Goal: Task Accomplishment & Management: Manage account settings

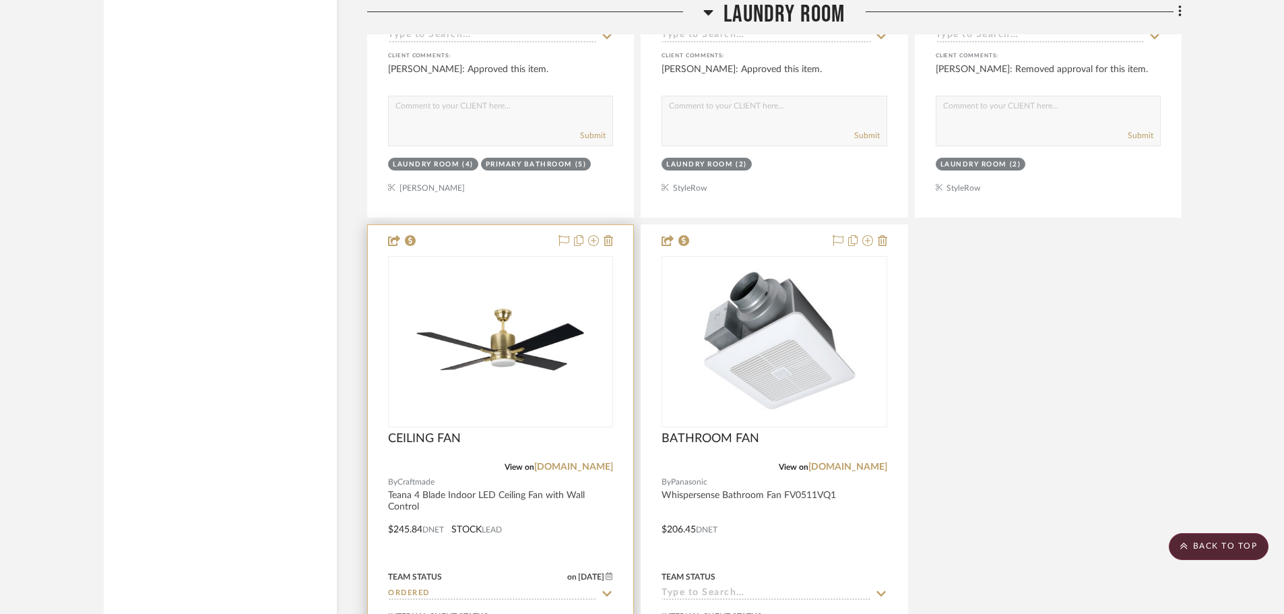
scroll to position [3637, 0]
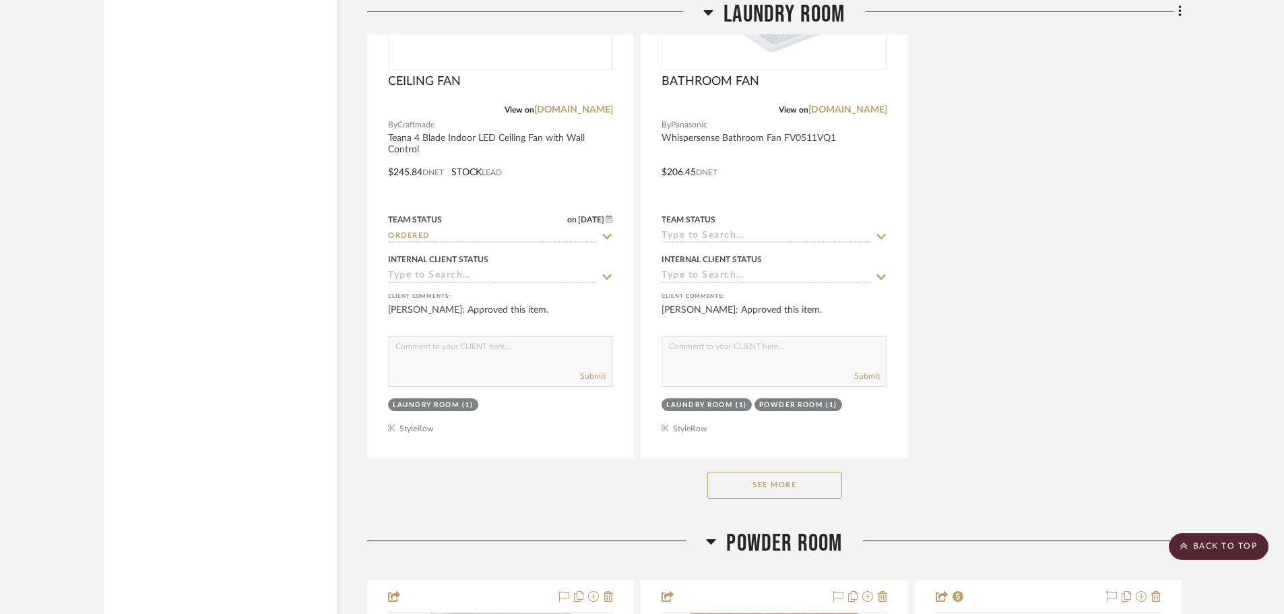
click at [762, 471] on button "See More" at bounding box center [774, 484] width 135 height 27
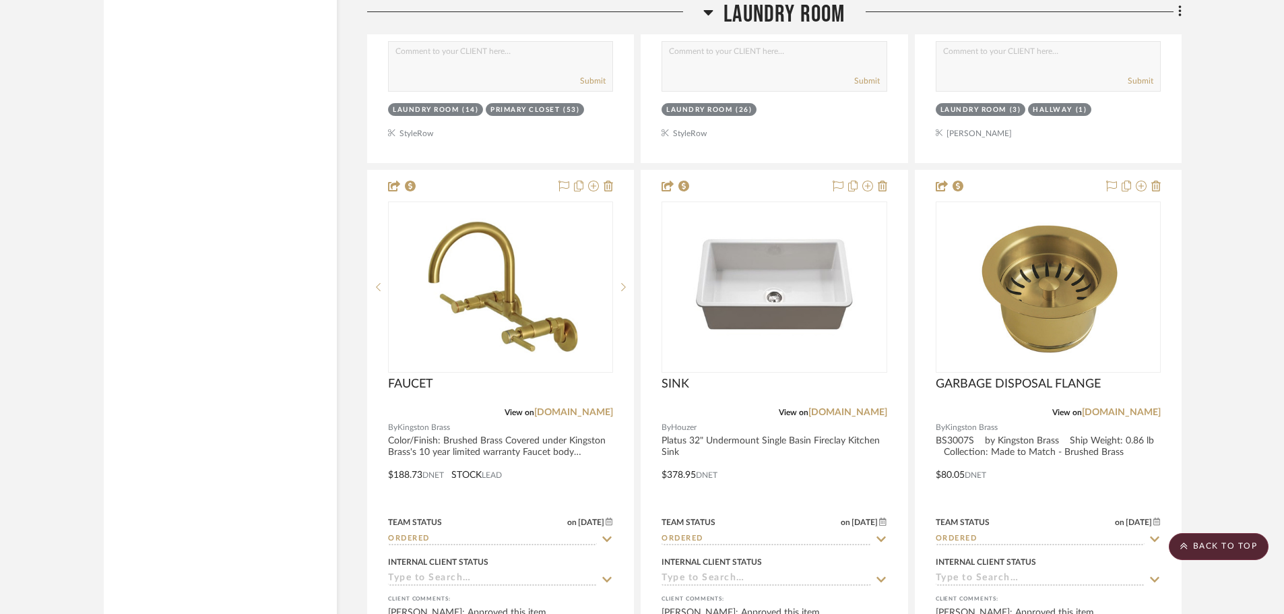
scroll to position [5725, 0]
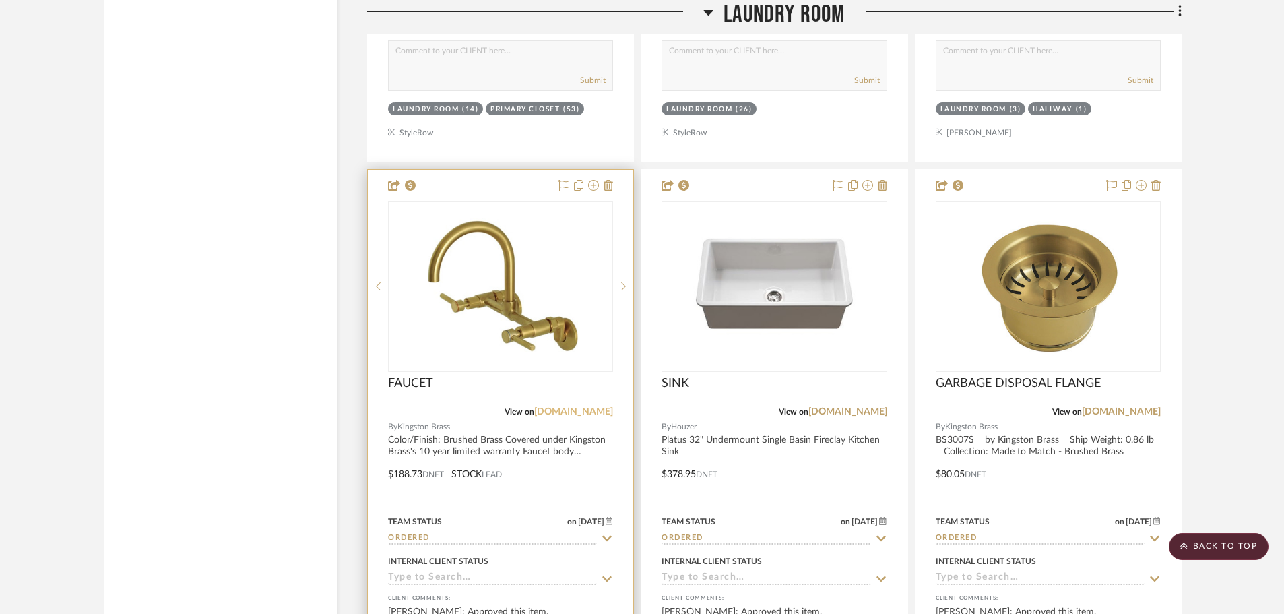
click at [579, 407] on link "[DOMAIN_NAME]" at bounding box center [573, 411] width 79 height 9
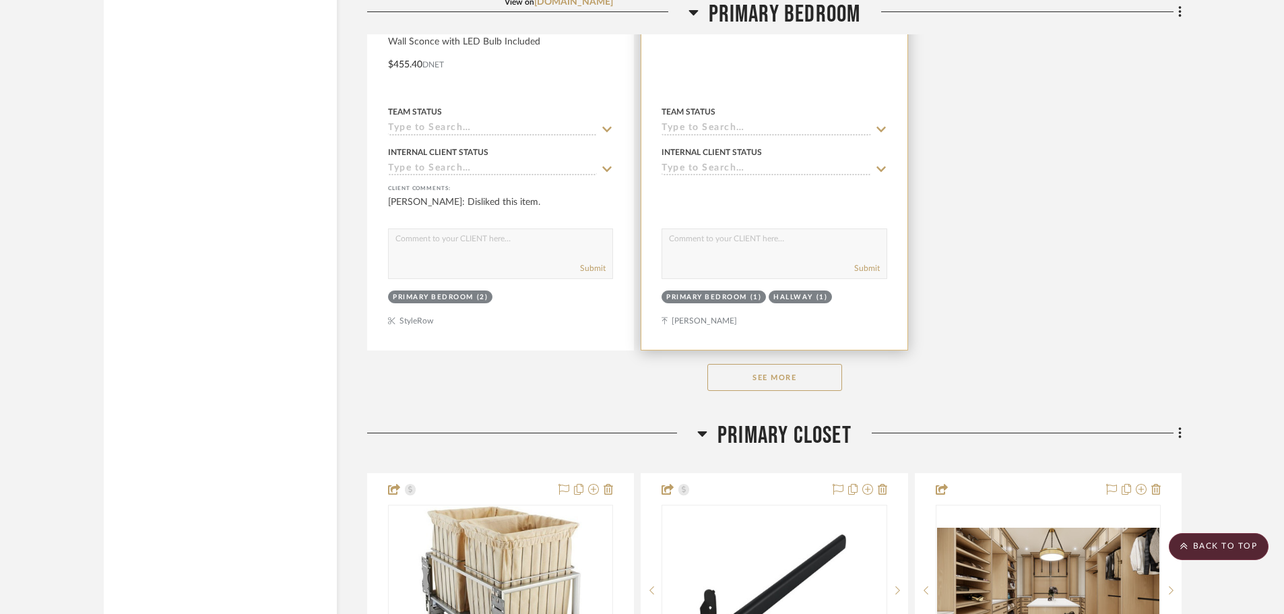
scroll to position [12461, 0]
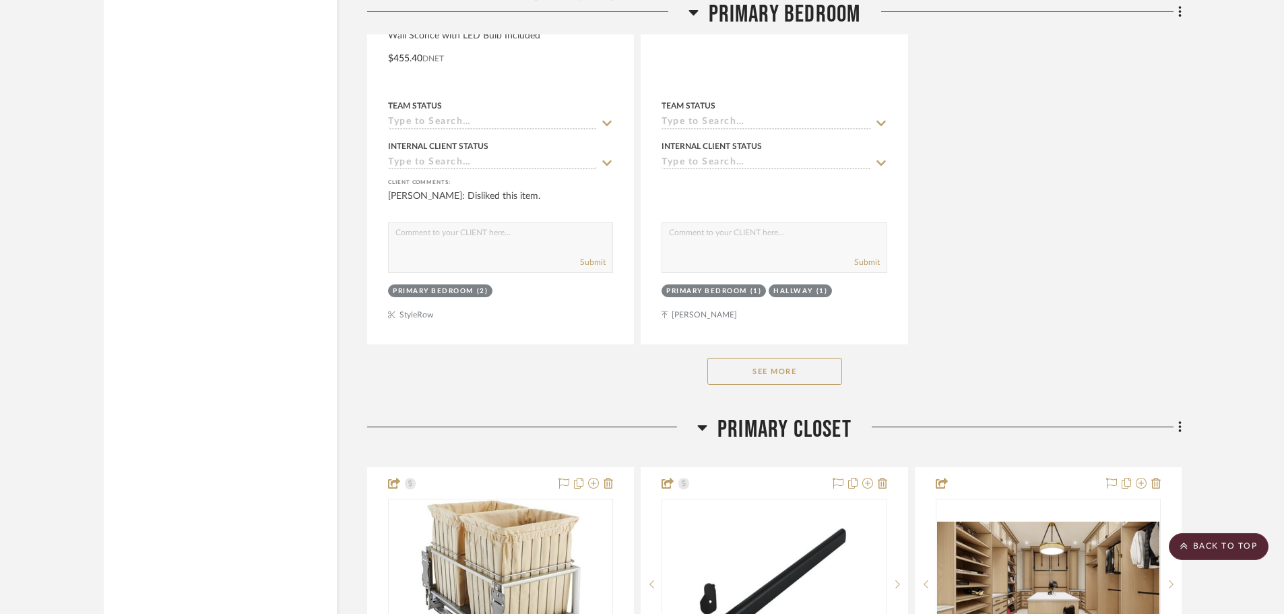
click at [820, 358] on button "See More" at bounding box center [774, 371] width 135 height 27
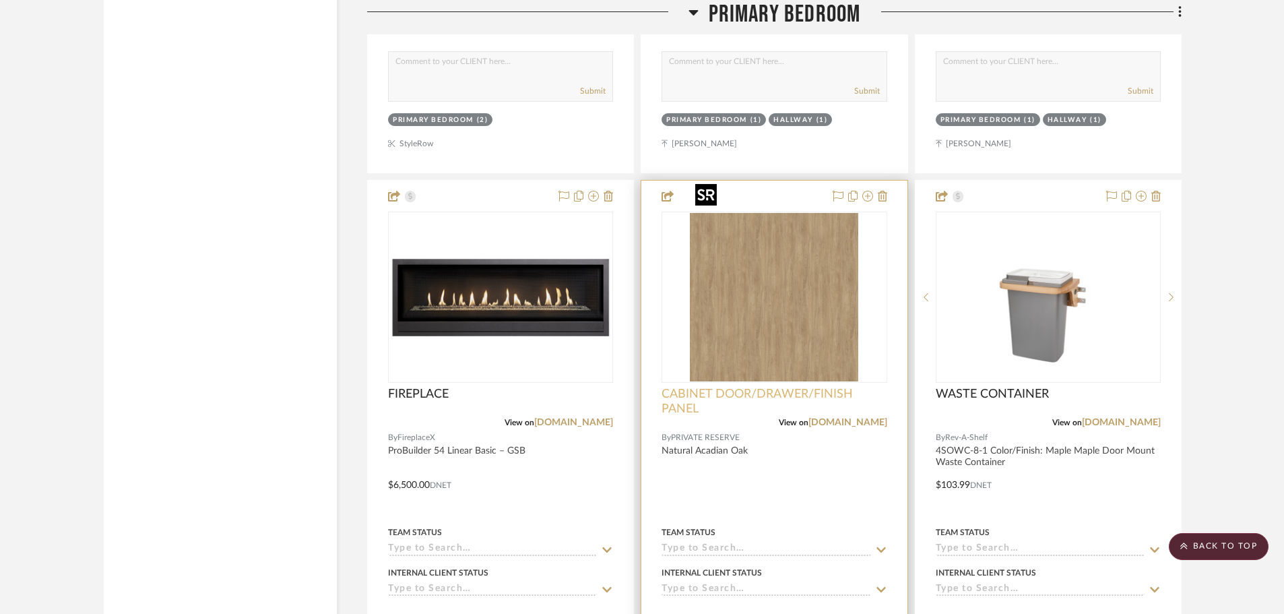
scroll to position [12663, 0]
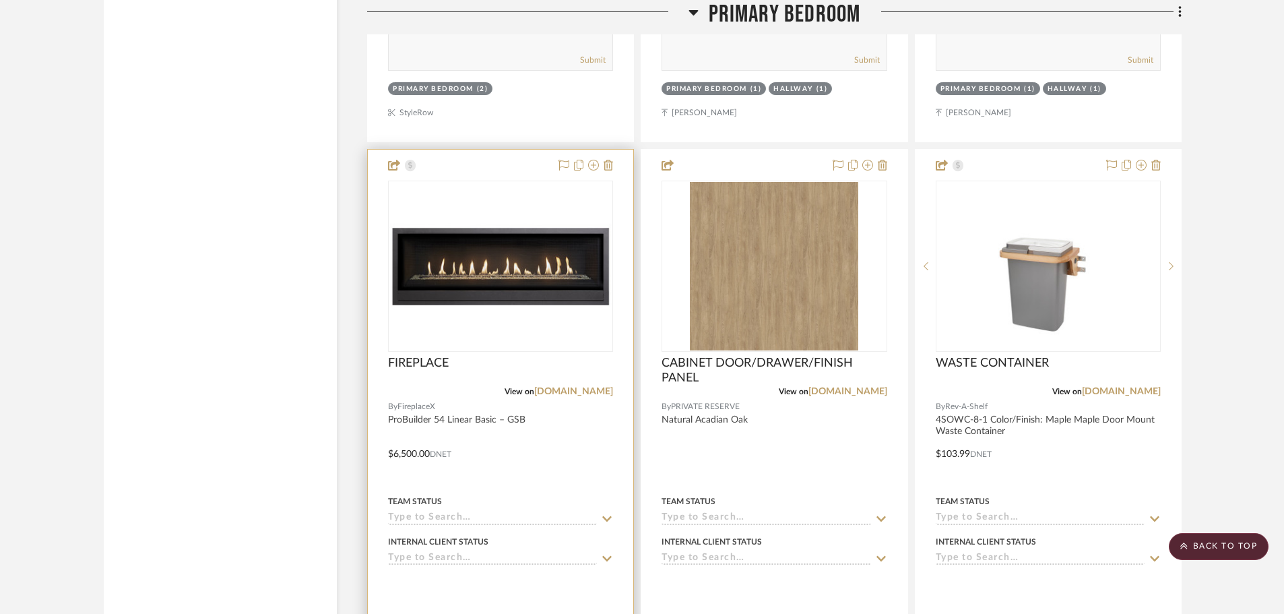
click at [583, 385] on div "View on [DOMAIN_NAME]" at bounding box center [500, 391] width 225 height 12
click at [588, 387] on link "[DOMAIN_NAME]" at bounding box center [573, 391] width 79 height 9
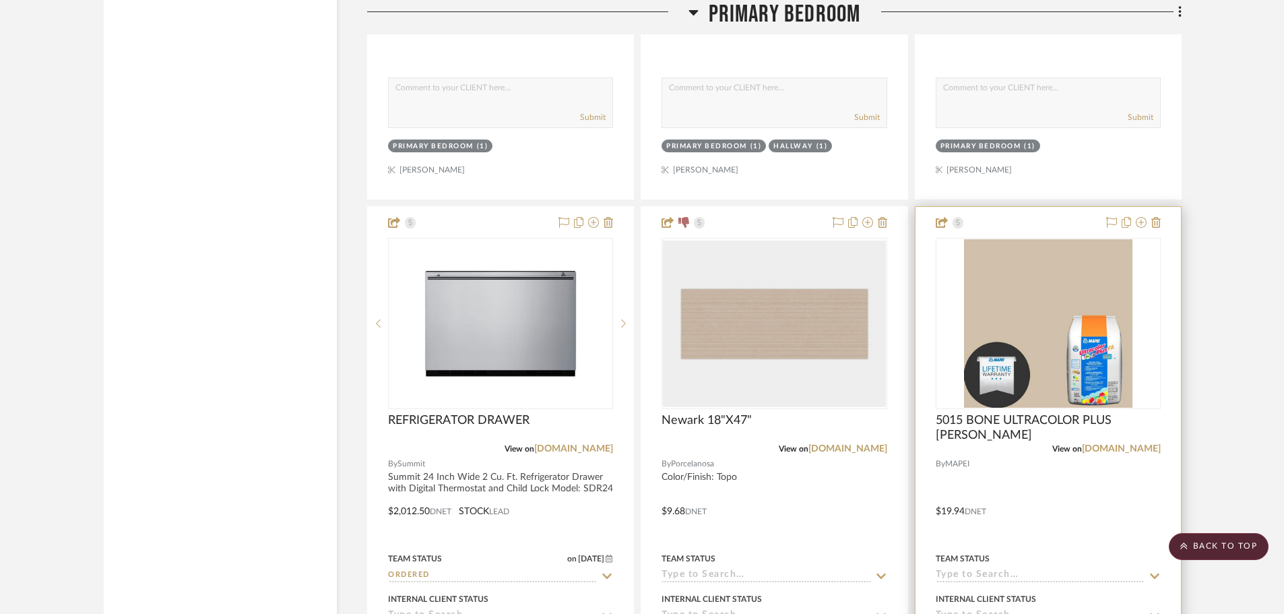
scroll to position [13201, 0]
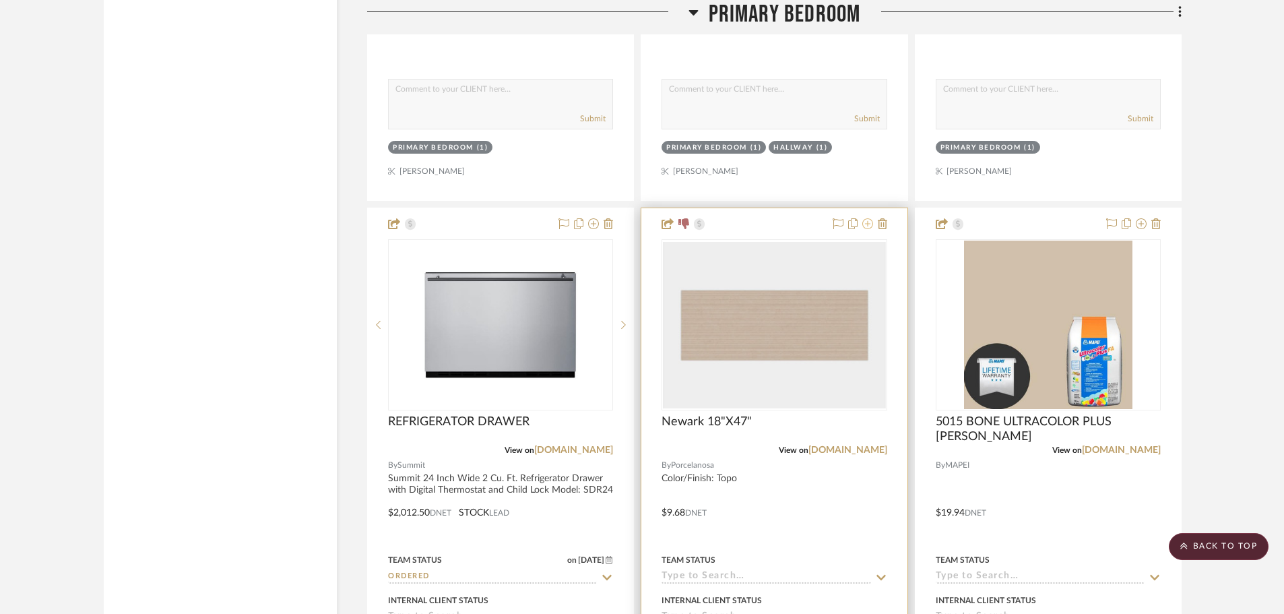
click at [870, 216] on button at bounding box center [867, 224] width 11 height 16
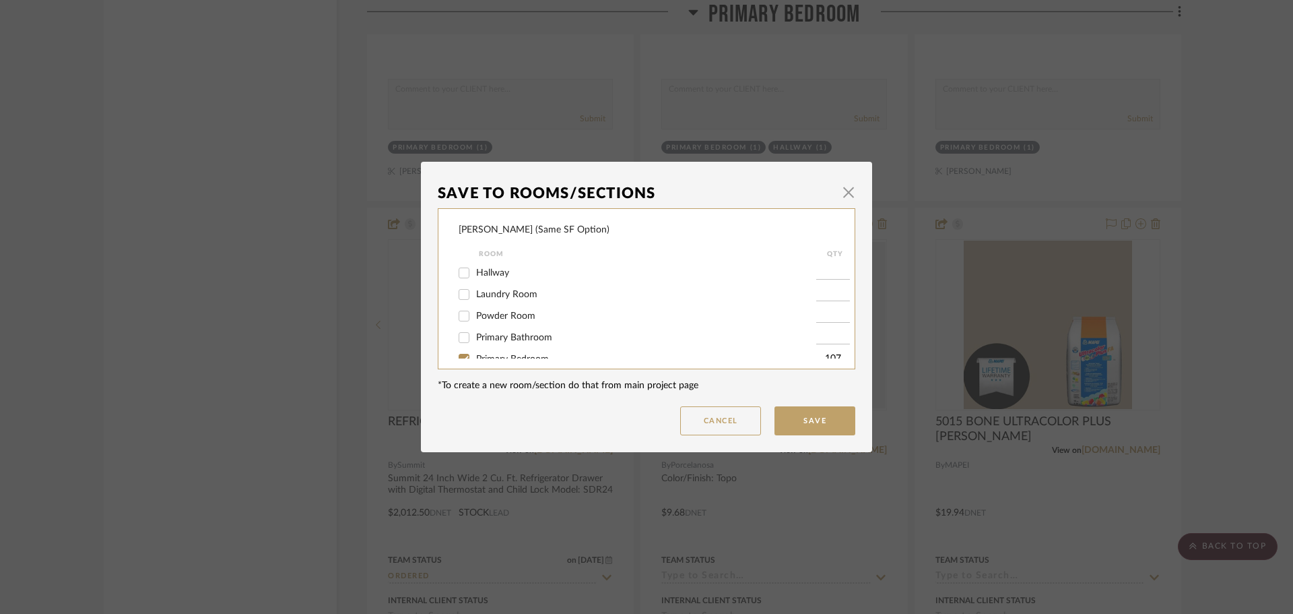
scroll to position [67, 0]
click at [467, 292] on input "Primary Bedroom" at bounding box center [464, 292] width 22 height 22
checkbox input "false"
click at [779, 418] on button "Save" at bounding box center [815, 420] width 81 height 29
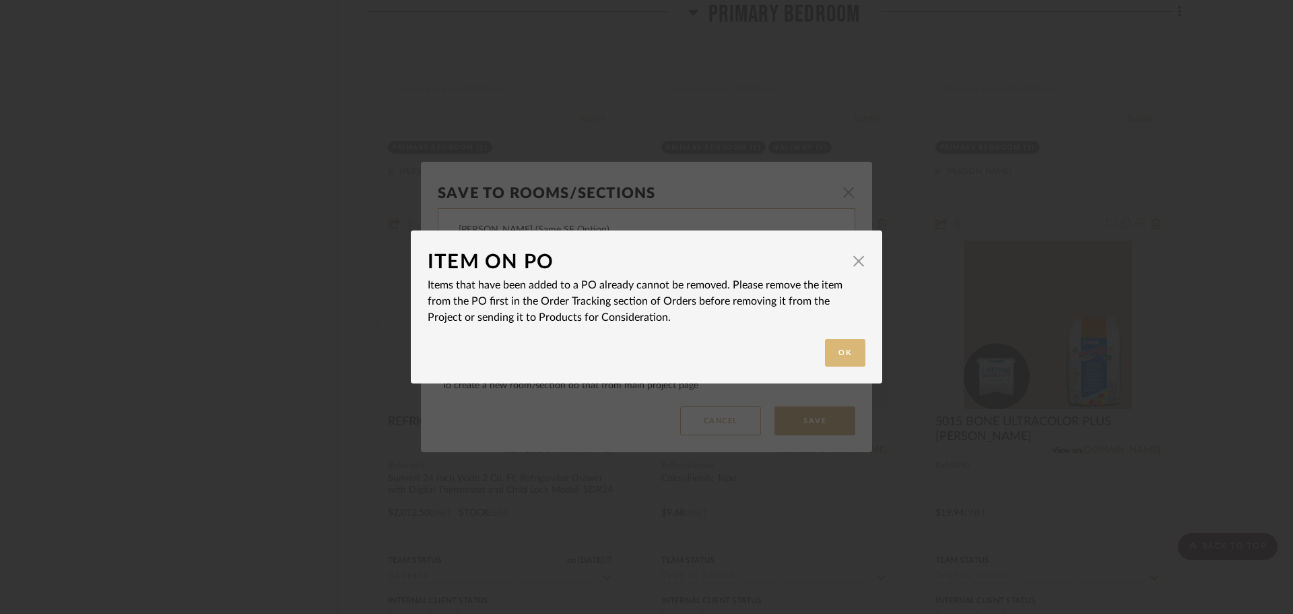
click at [836, 358] on button "Ok" at bounding box center [845, 353] width 40 height 28
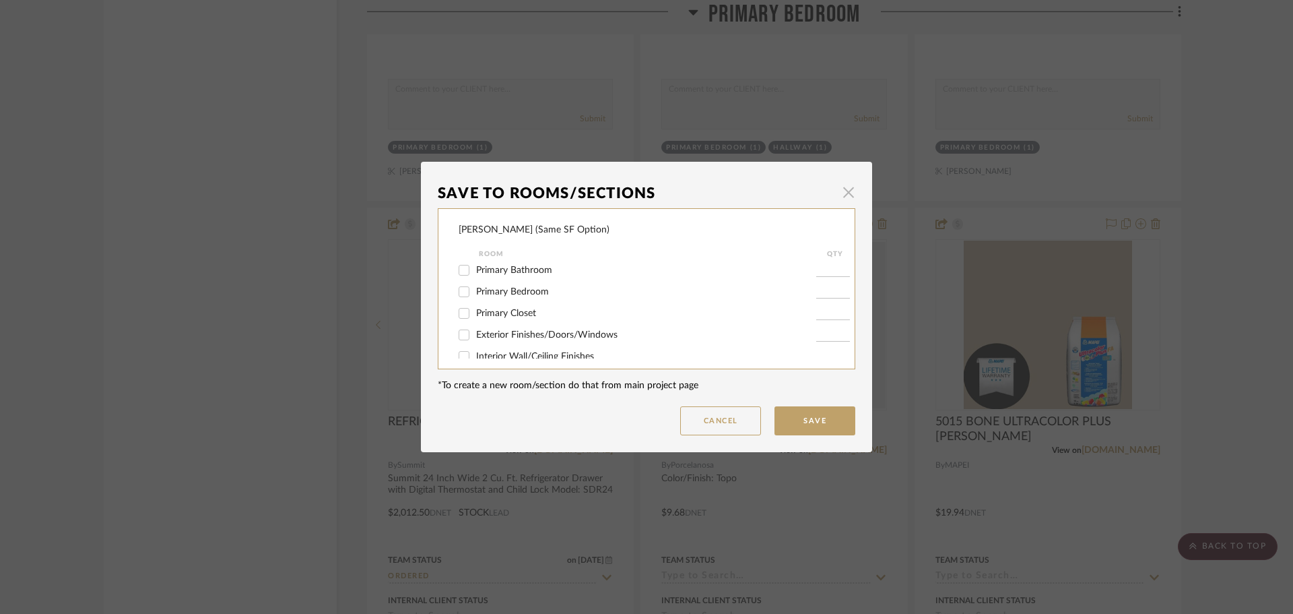
click at [845, 189] on span "button" at bounding box center [848, 191] width 27 height 27
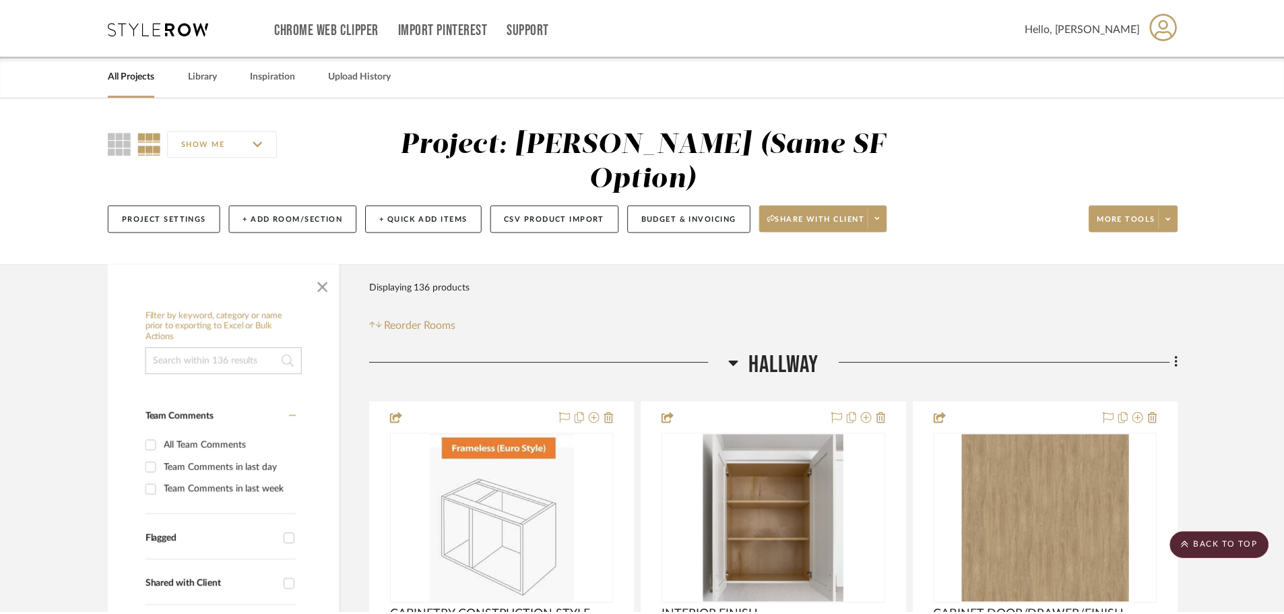
scroll to position [13201, 0]
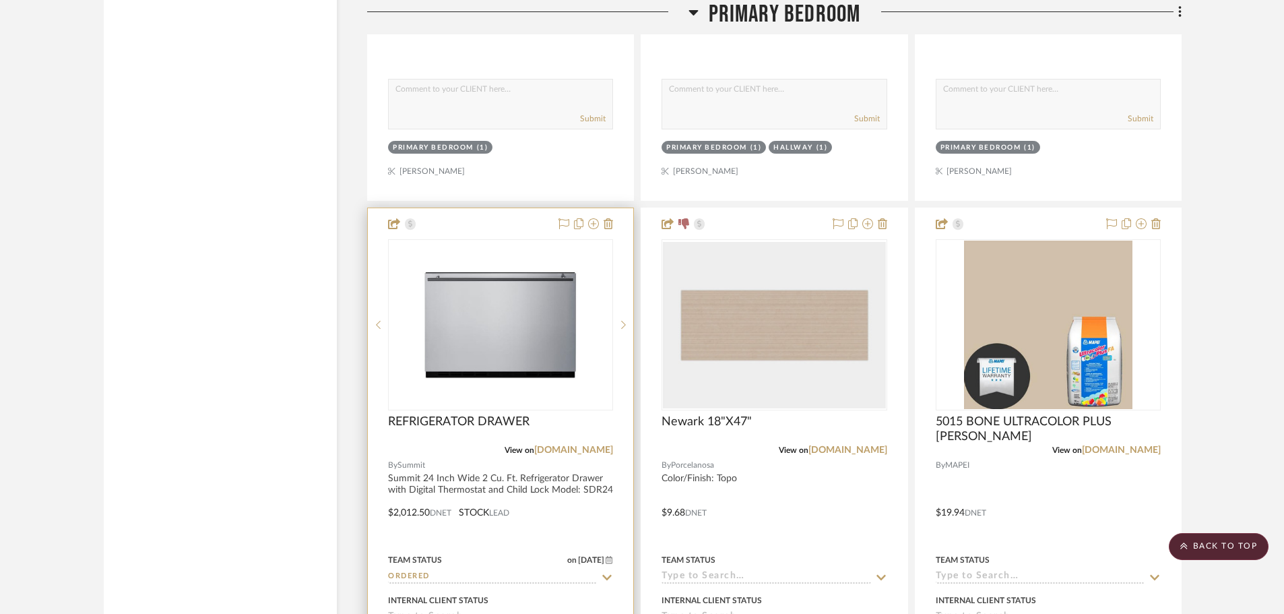
click at [591, 444] on div "View on [DOMAIN_NAME]" at bounding box center [500, 450] width 225 height 12
click at [595, 445] on link "[DOMAIN_NAME]" at bounding box center [573, 449] width 79 height 9
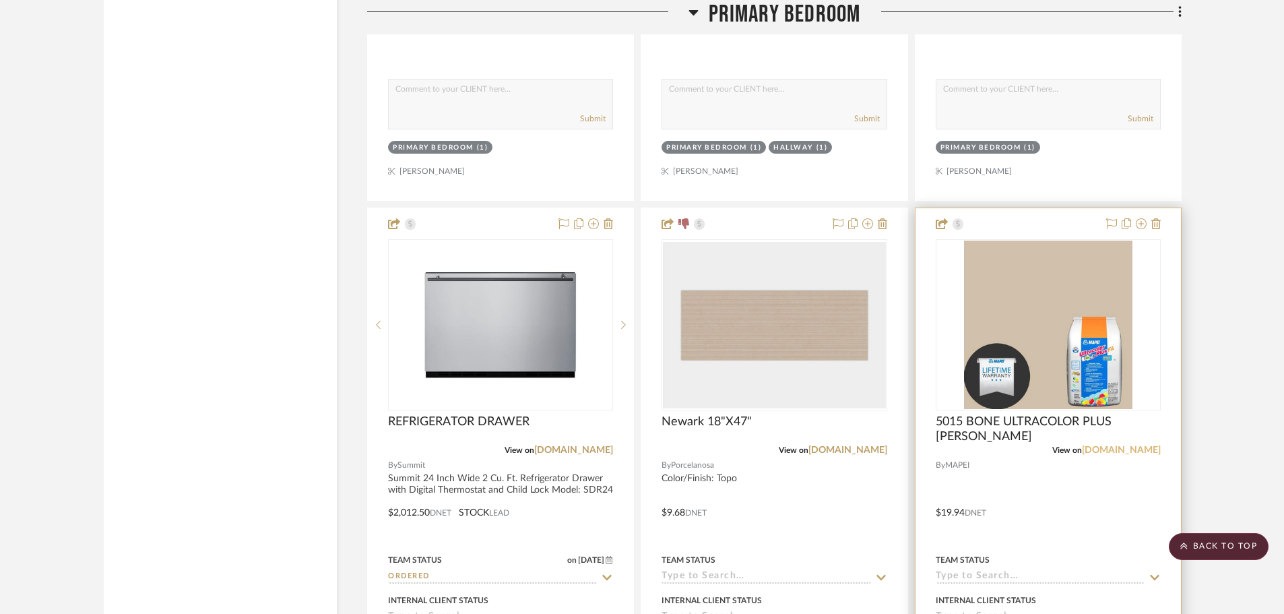
click at [1133, 445] on link "[DOMAIN_NAME]" at bounding box center [1121, 449] width 79 height 9
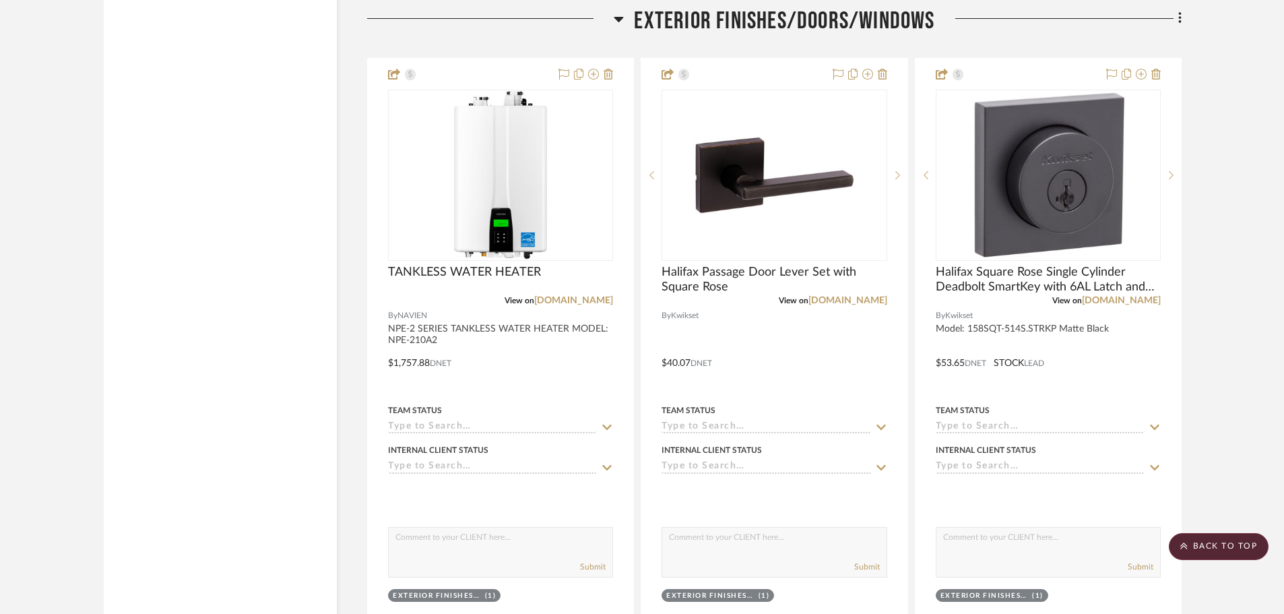
scroll to position [17041, 0]
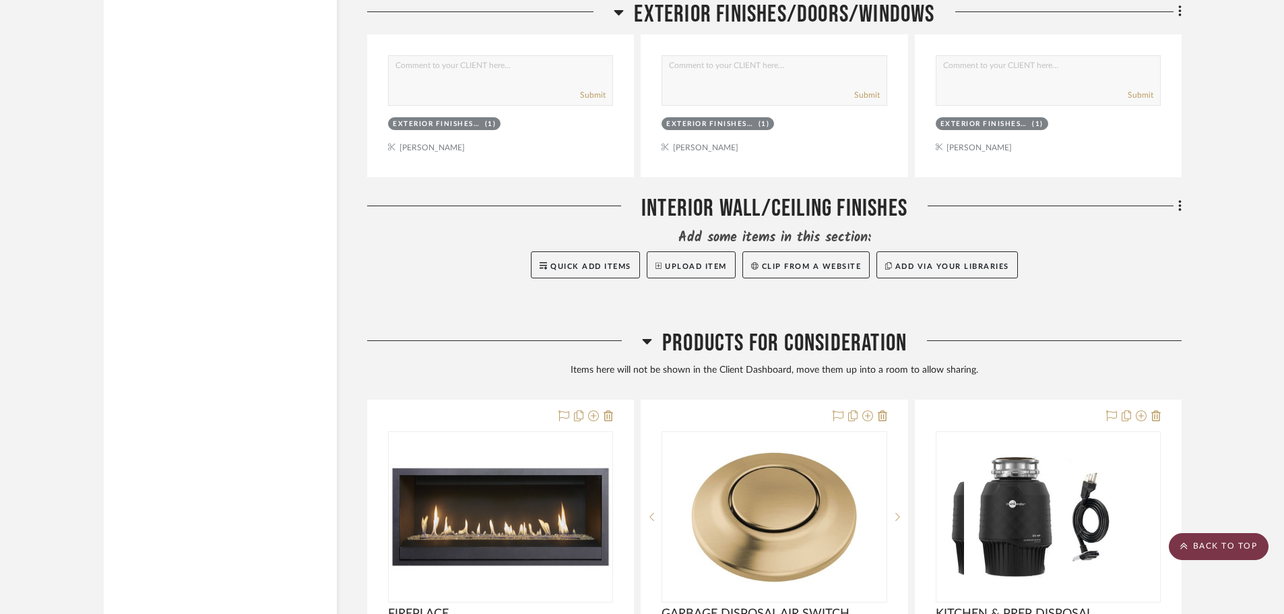
click at [1234, 540] on scroll-to-top-button "BACK TO TOP" at bounding box center [1219, 546] width 100 height 27
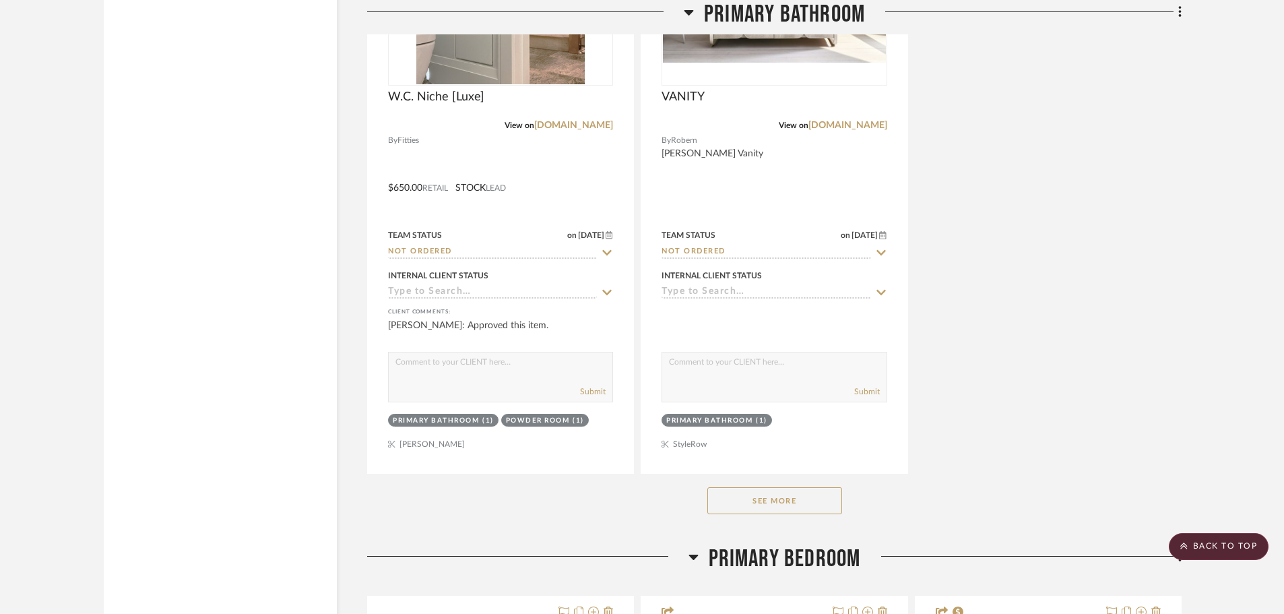
scroll to position [10653, 0]
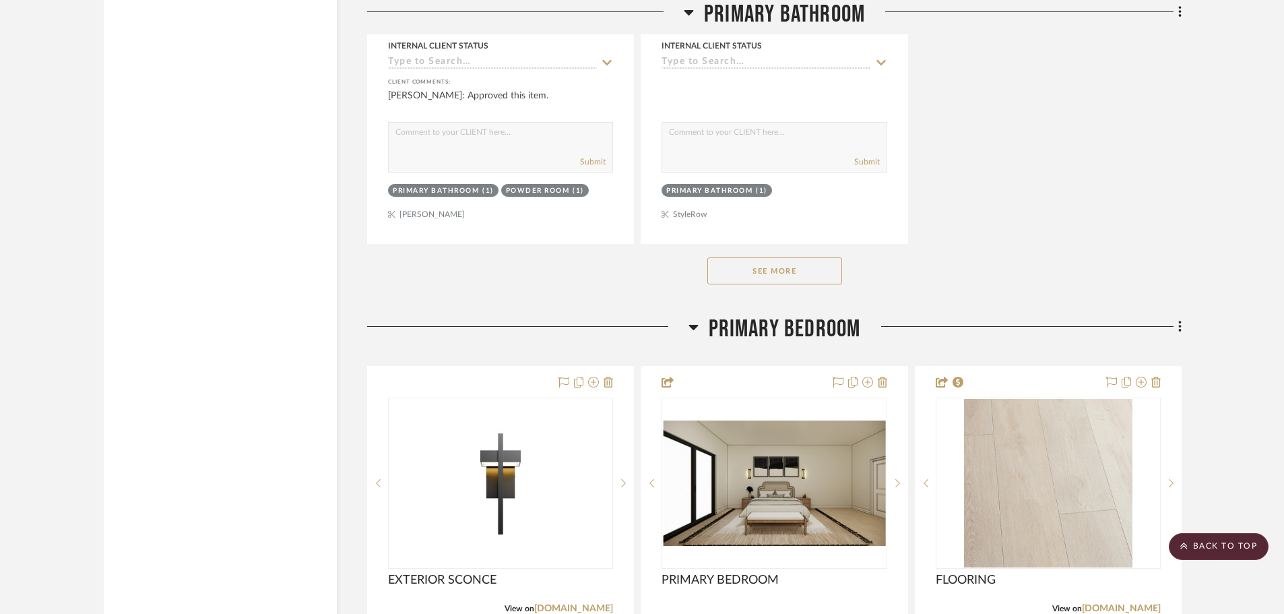
click at [806, 257] on button "See More" at bounding box center [774, 270] width 135 height 27
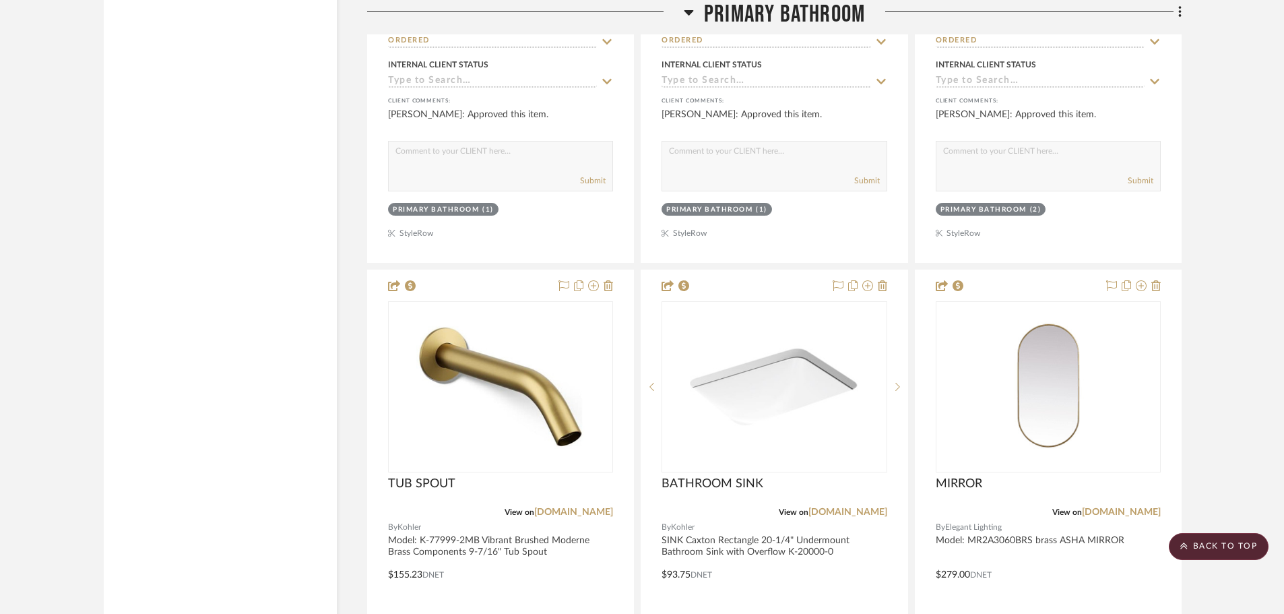
scroll to position [13752, 0]
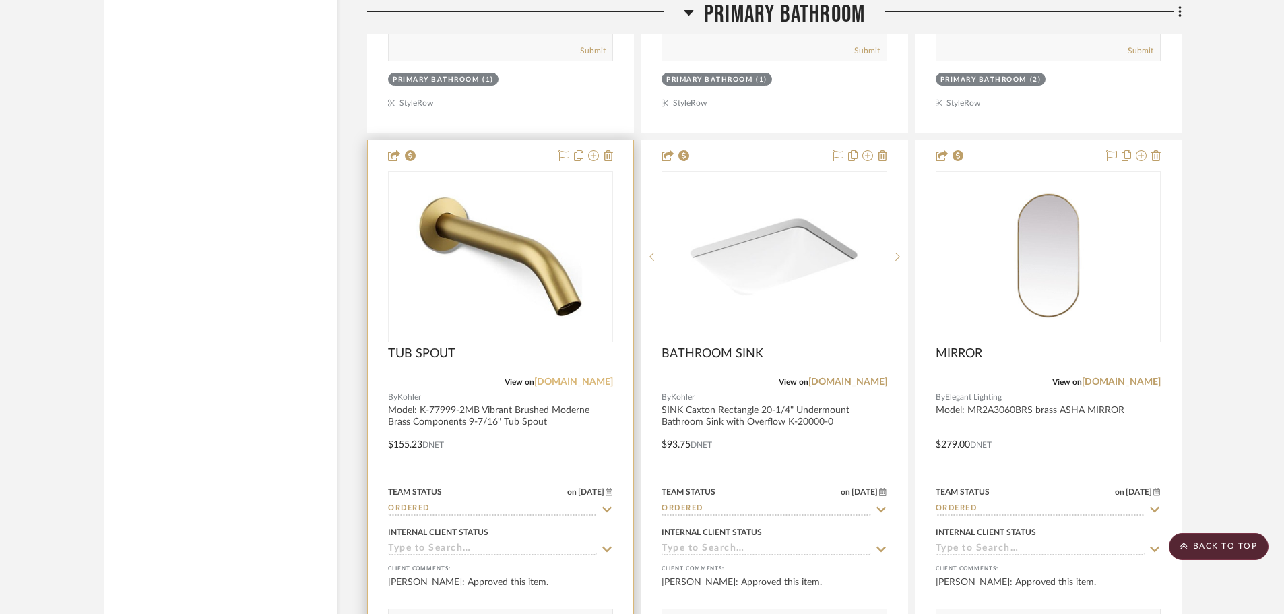
click at [589, 377] on link "[DOMAIN_NAME]" at bounding box center [573, 381] width 79 height 9
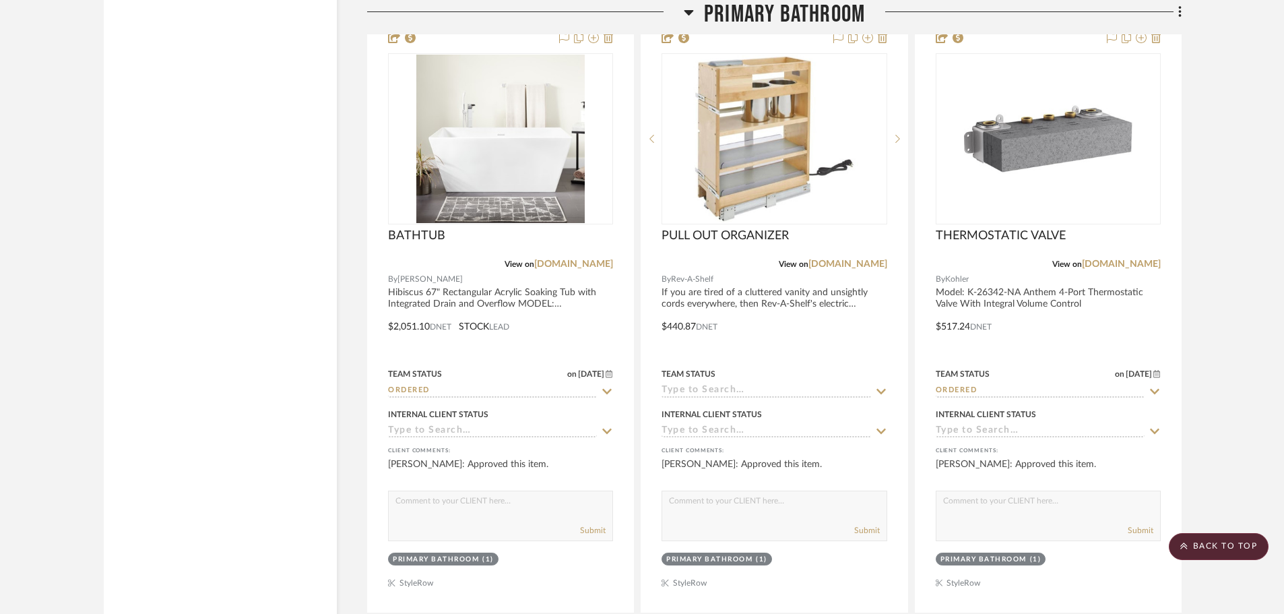
scroll to position [12068, 0]
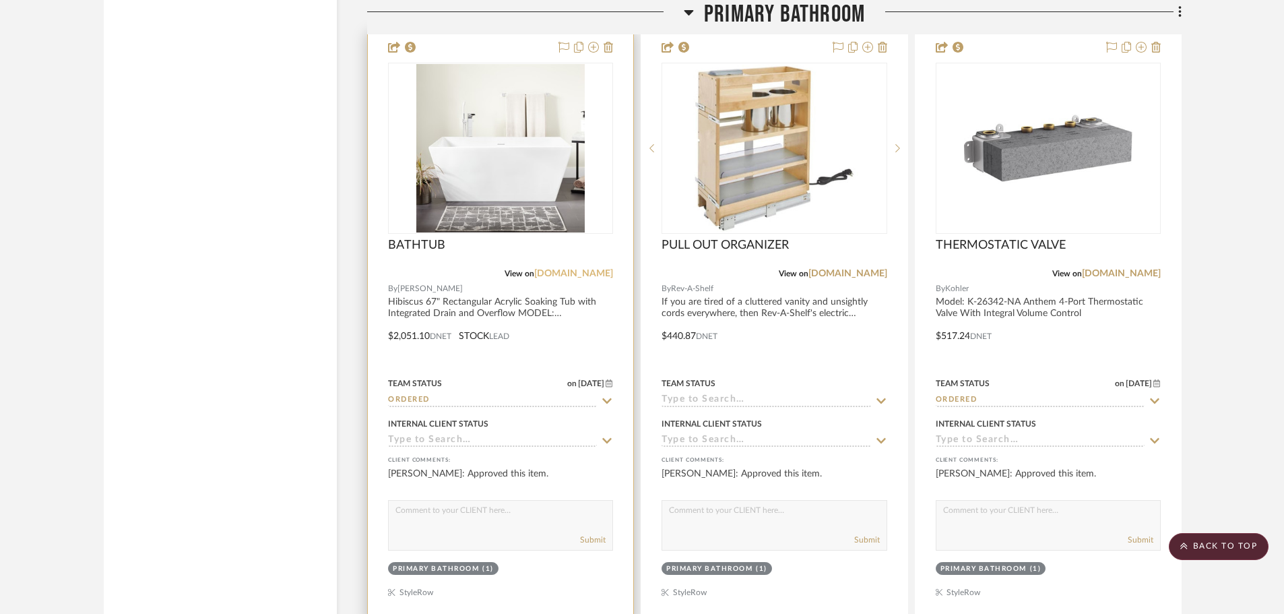
click at [599, 269] on link "[DOMAIN_NAME]" at bounding box center [573, 273] width 79 height 9
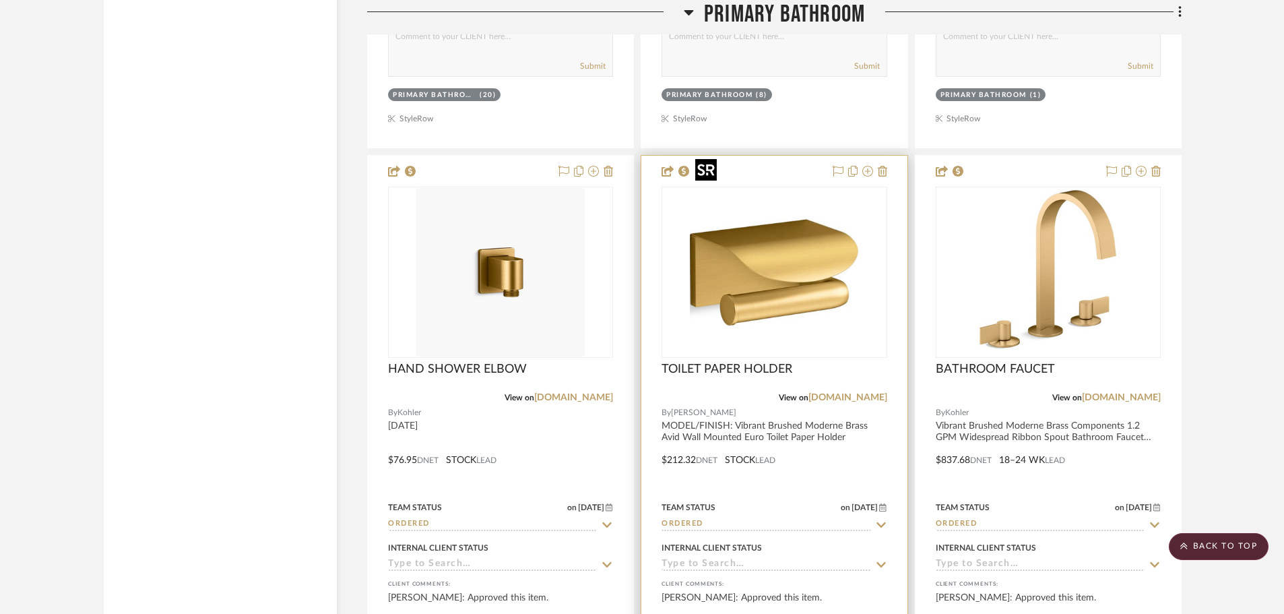
scroll to position [13146, 0]
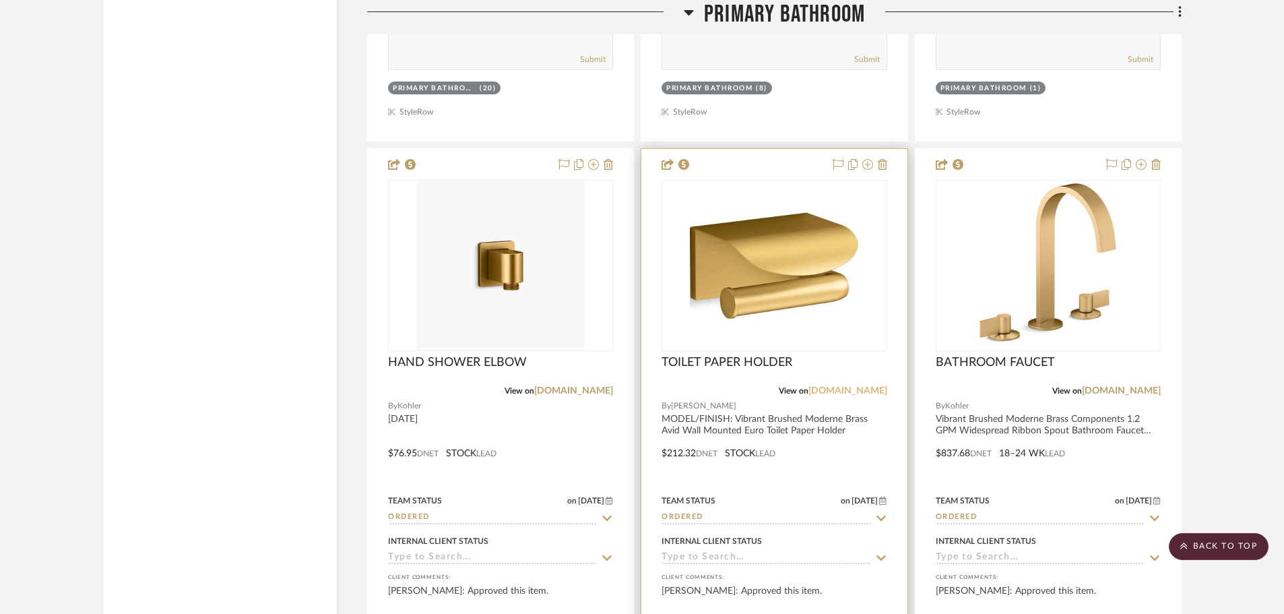
click at [867, 386] on link "[DOMAIN_NAME]" at bounding box center [847, 390] width 79 height 9
